Goal: Communication & Community: Answer question/provide support

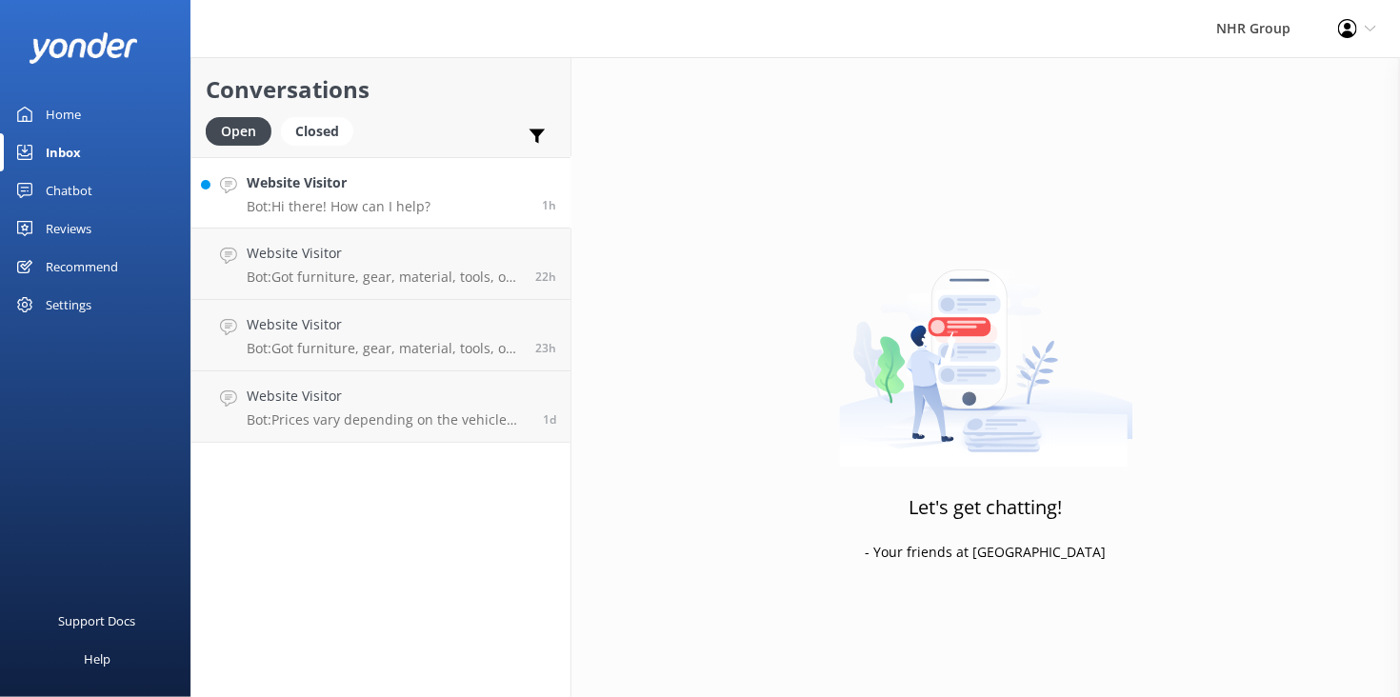
click at [448, 217] on link "Website Visitor Bot: Hi there! How can I help? 1h" at bounding box center [380, 192] width 379 height 71
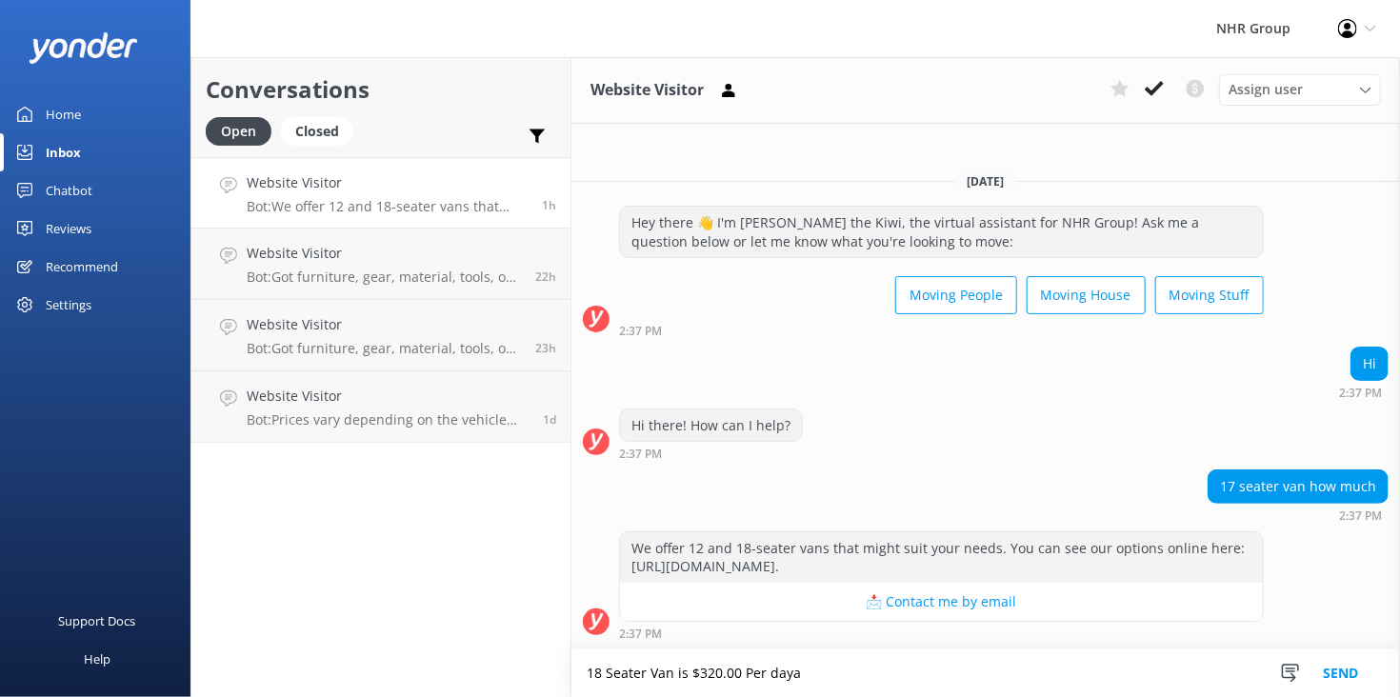
click at [623, 678] on textarea "18 Seater Van is $320.00 Per daya" at bounding box center [985, 674] width 829 height 48
click at [691, 678] on textarea "18 Seater Van is $320.00 Per daya" at bounding box center [985, 674] width 829 height 48
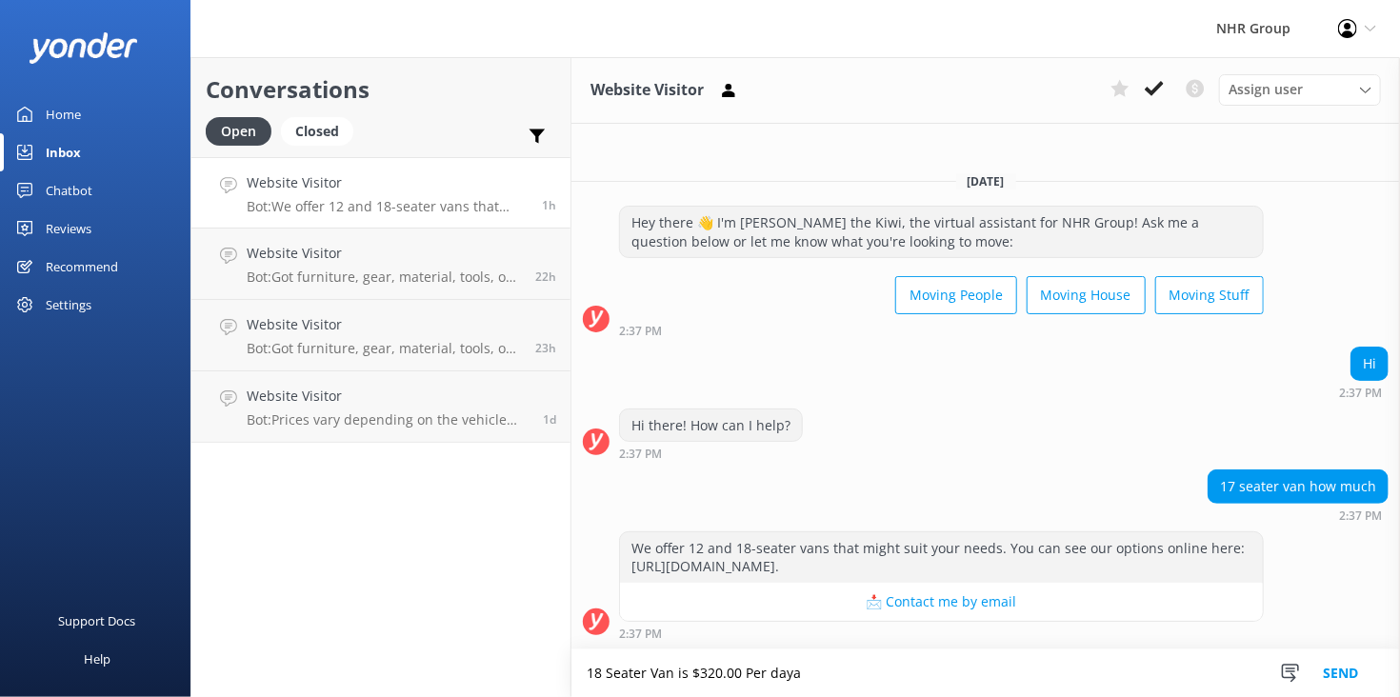
click at [794, 680] on textarea "18 Seater Van is $320.00 Per daya" at bounding box center [985, 674] width 829 height 48
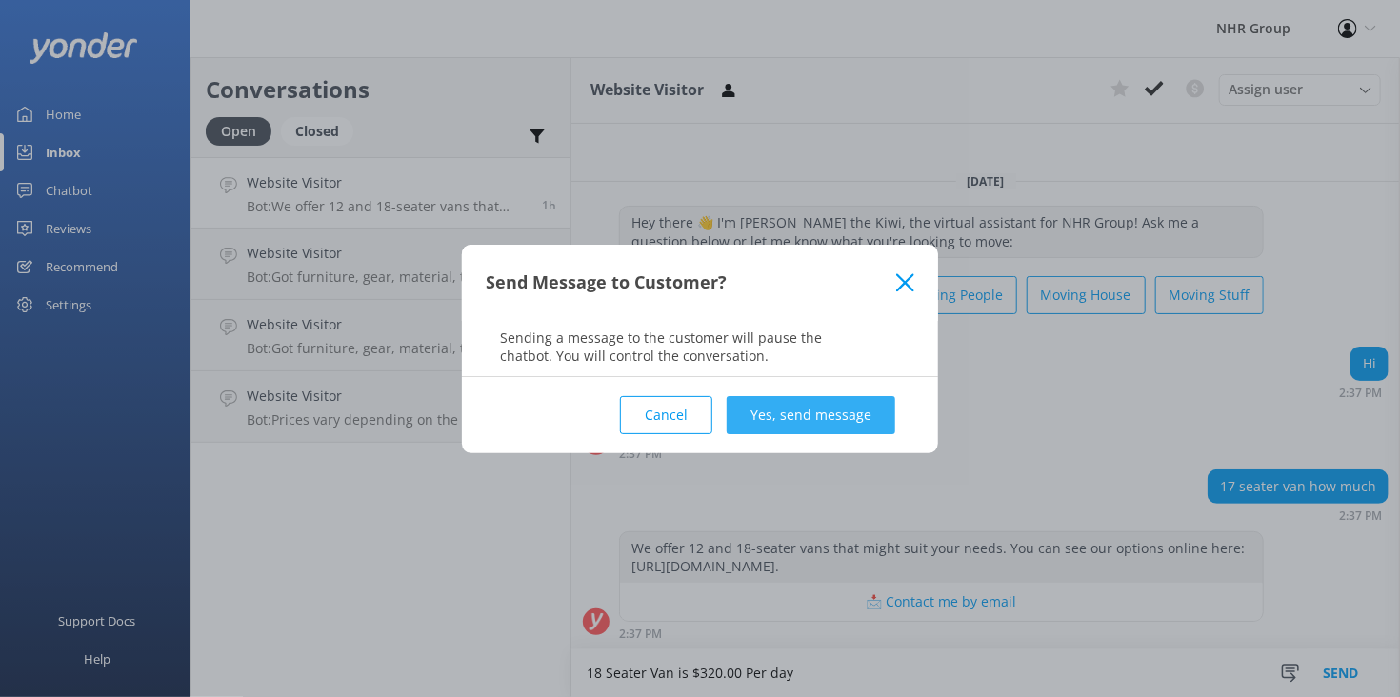
type textarea "18 Seater Van is $320.00 Per day"
click at [821, 403] on button "Yes, send message" at bounding box center [811, 415] width 169 height 38
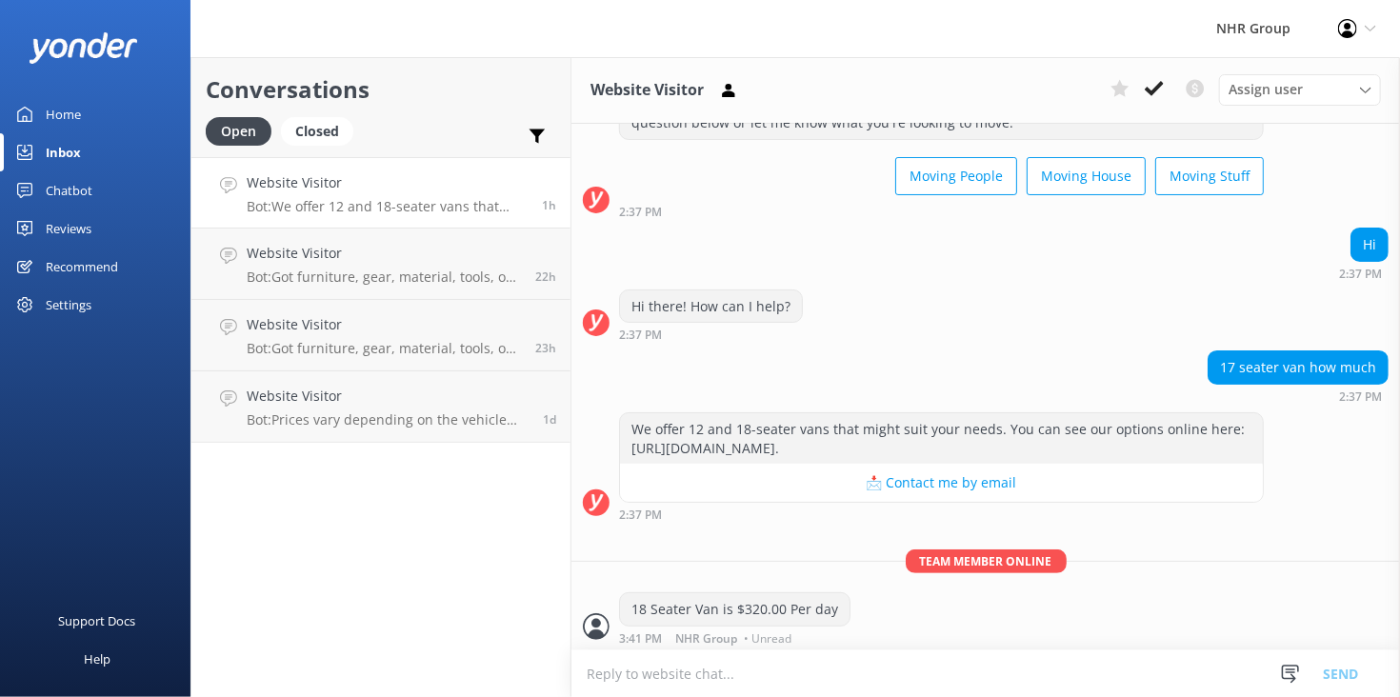
scroll to position [88, 0]
click at [477, 619] on div "Conversations Open Closed Important Converted Assigned to me Unassigned Website…" at bounding box center [380, 377] width 381 height 640
